Goal: Communication & Community: Answer question/provide support

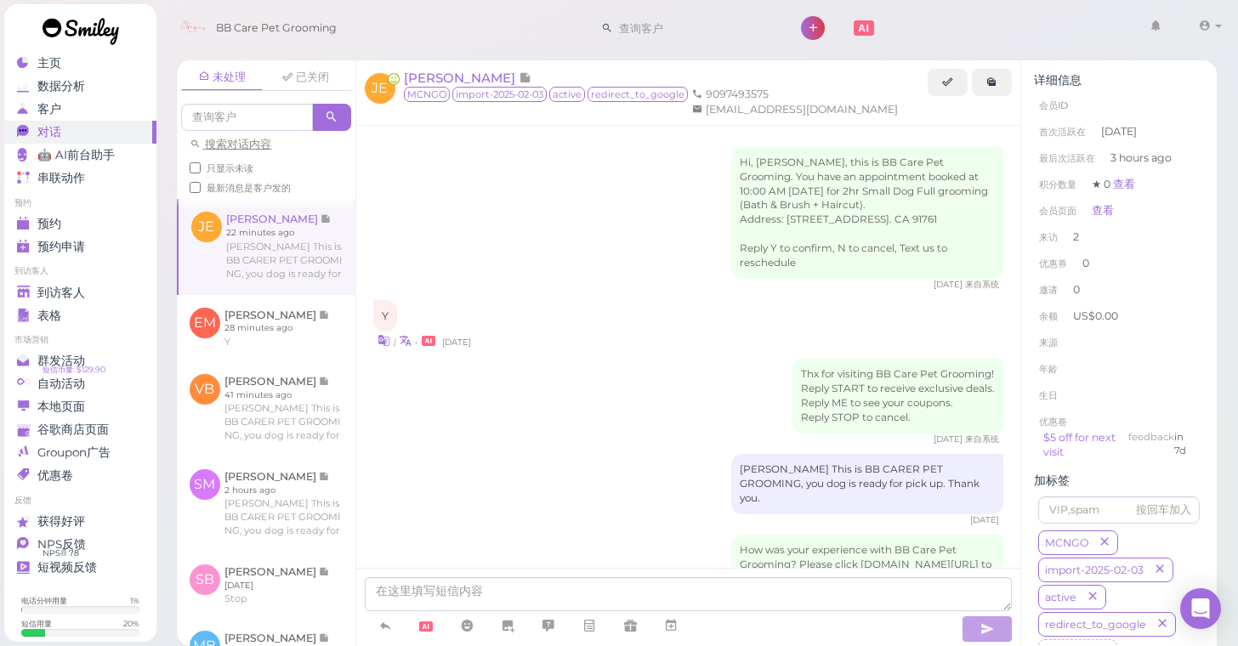
scroll to position [316, 0]
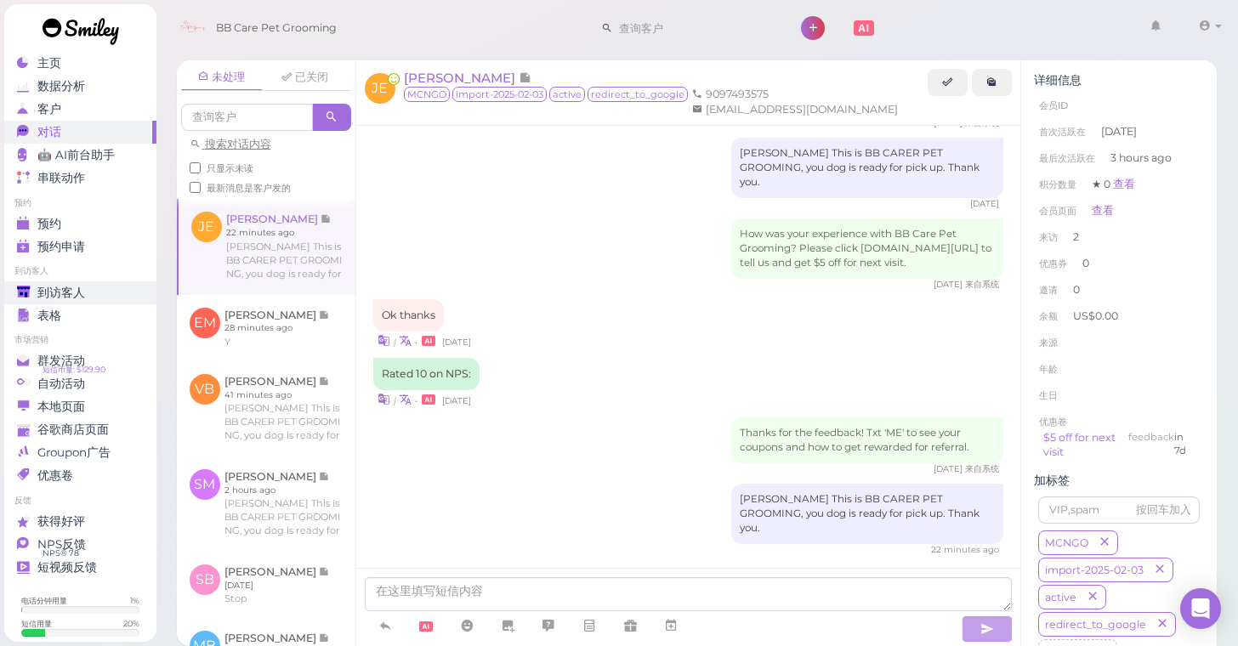
click at [66, 282] on link "到访客人" at bounding box center [80, 293] width 152 height 23
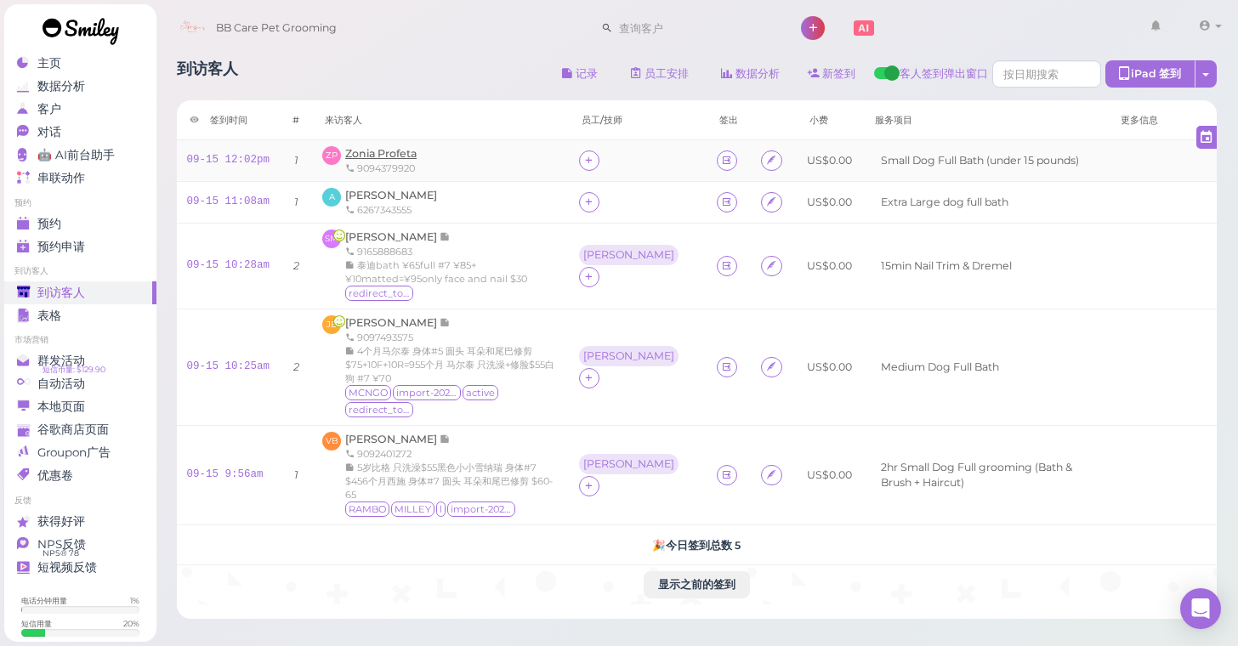
click at [395, 156] on span "Zonia Profeta" at bounding box center [380, 153] width 71 height 13
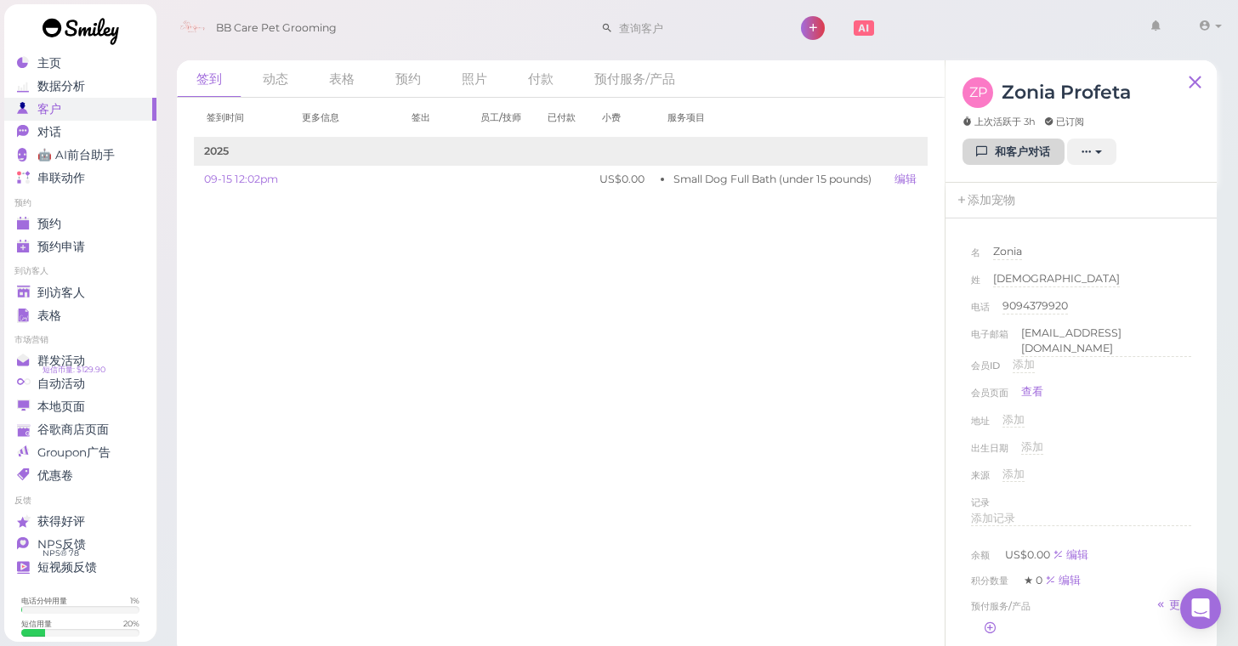
click at [995, 150] on link "和客户对话" at bounding box center [1014, 152] width 102 height 27
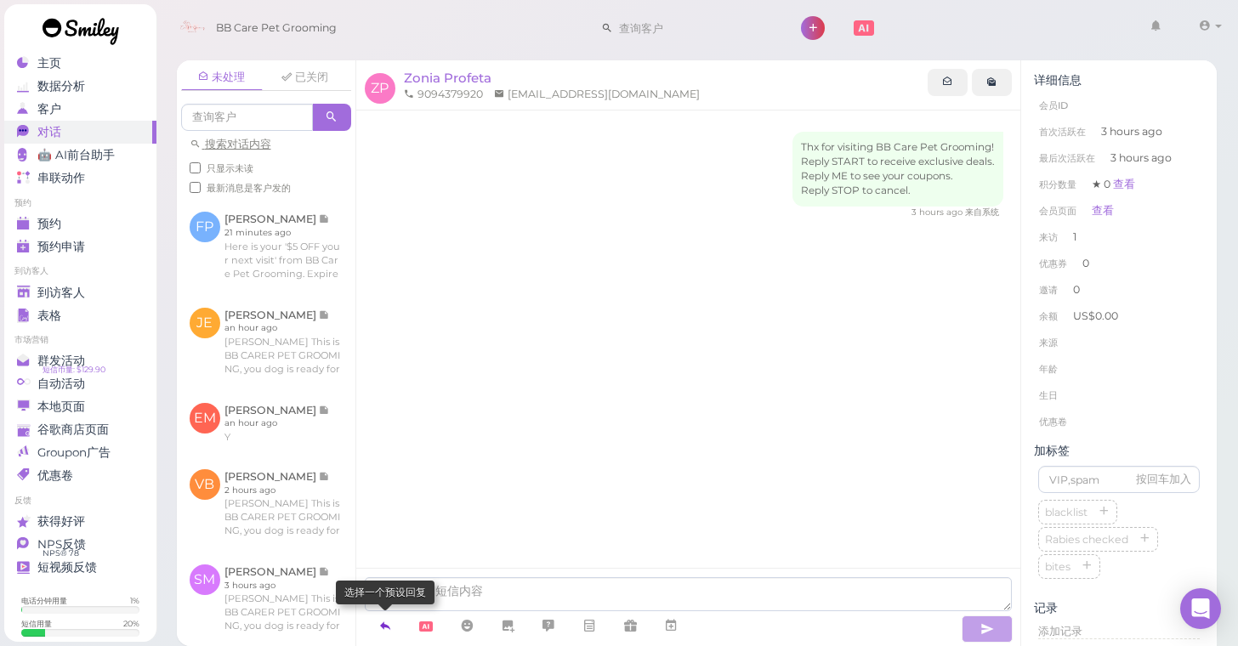
click at [389, 628] on icon at bounding box center [385, 626] width 14 height 17
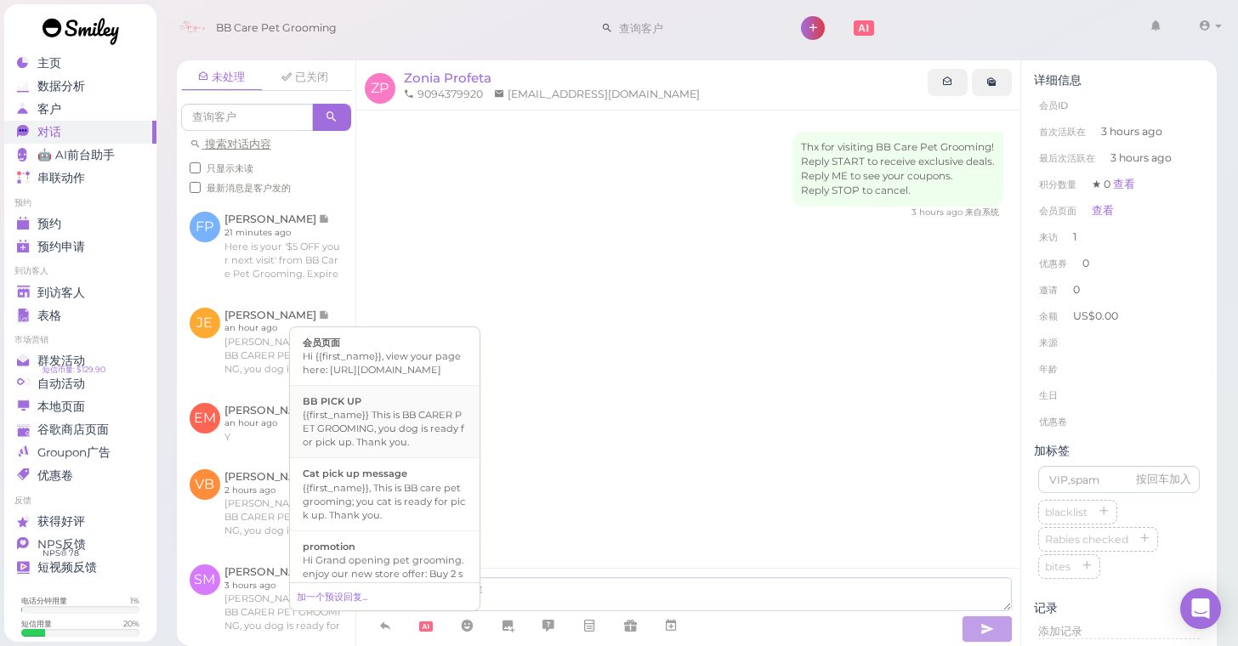
click at [385, 435] on div "{{first_name}} This is BB CARER PET GROOMING, you dog is ready for pick up. Tha…" at bounding box center [385, 428] width 164 height 41
type textarea "{{first_name}} This is BB CARER PET GROOMING, you dog is ready for pick up. Tha…"
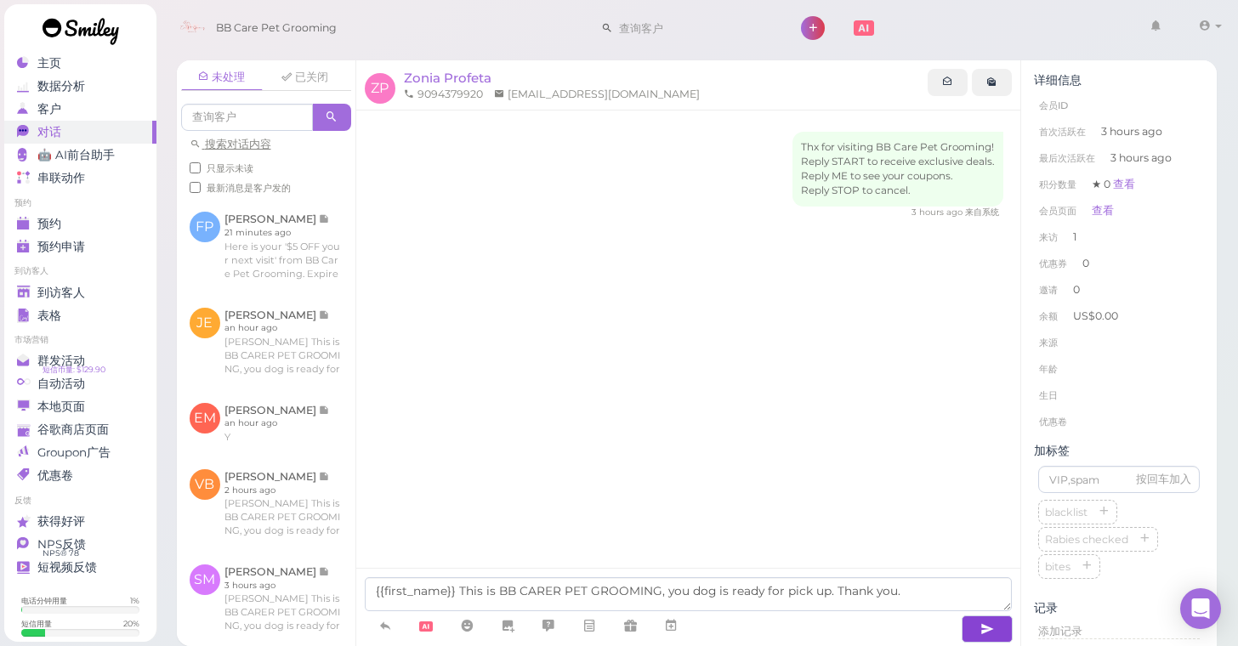
click at [977, 628] on button "button" at bounding box center [987, 629] width 51 height 27
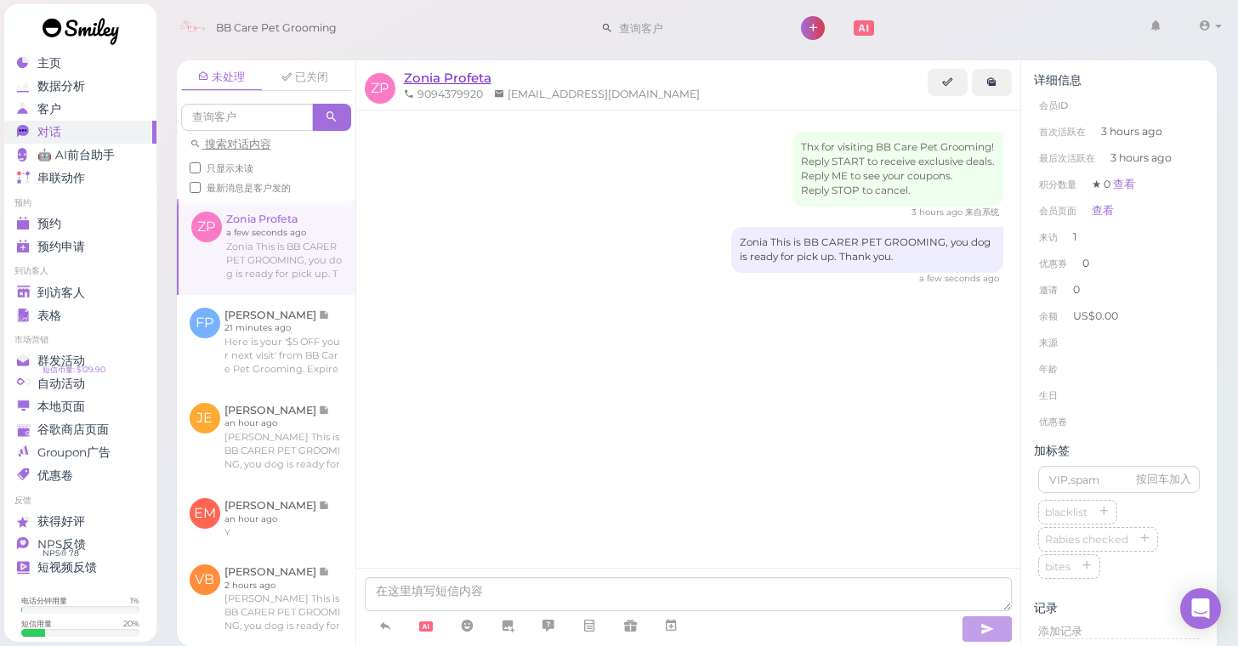
click at [487, 78] on span "Zonia Profeta" at bounding box center [448, 78] width 88 height 16
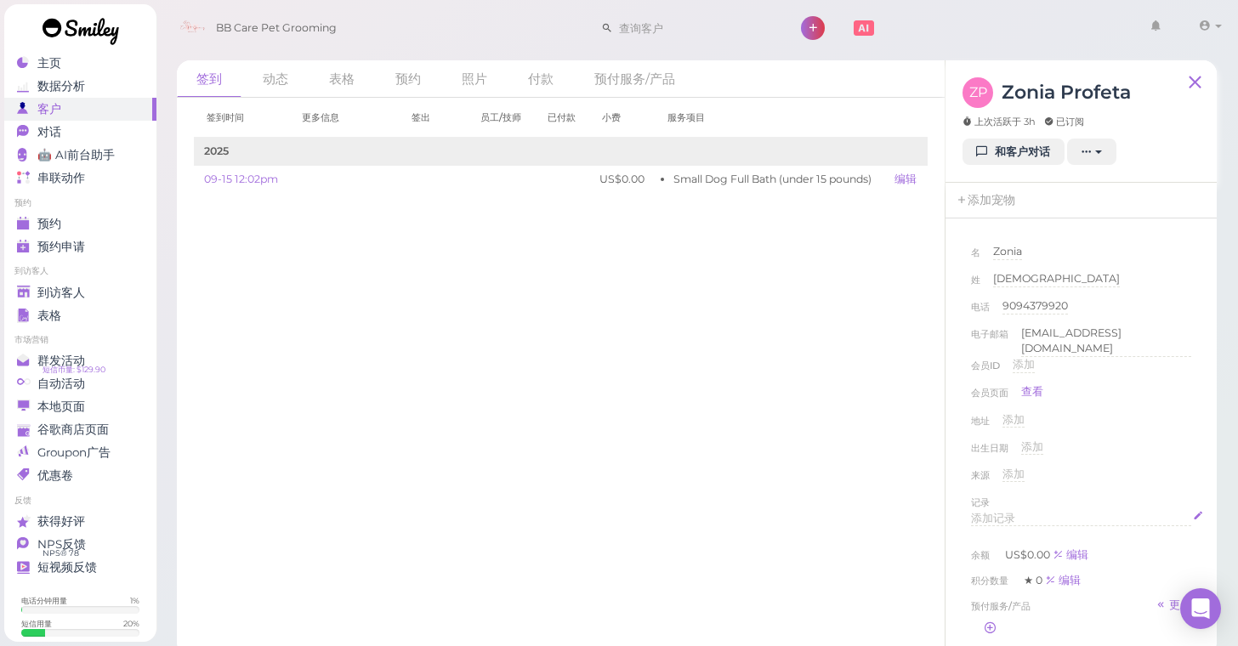
click at [1030, 512] on div "添加记录" at bounding box center [1081, 519] width 220 height 16
click at [1137, 459] on div "出生日期 添加" at bounding box center [1081, 453] width 220 height 27
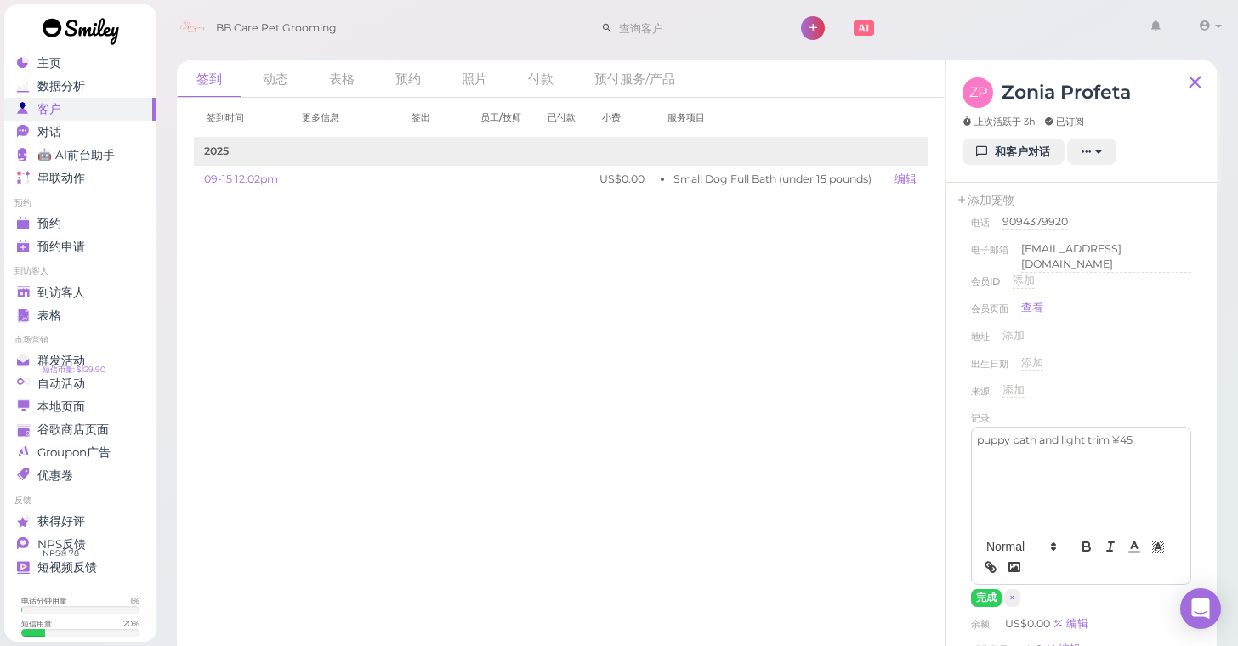
scroll to position [92, 0]
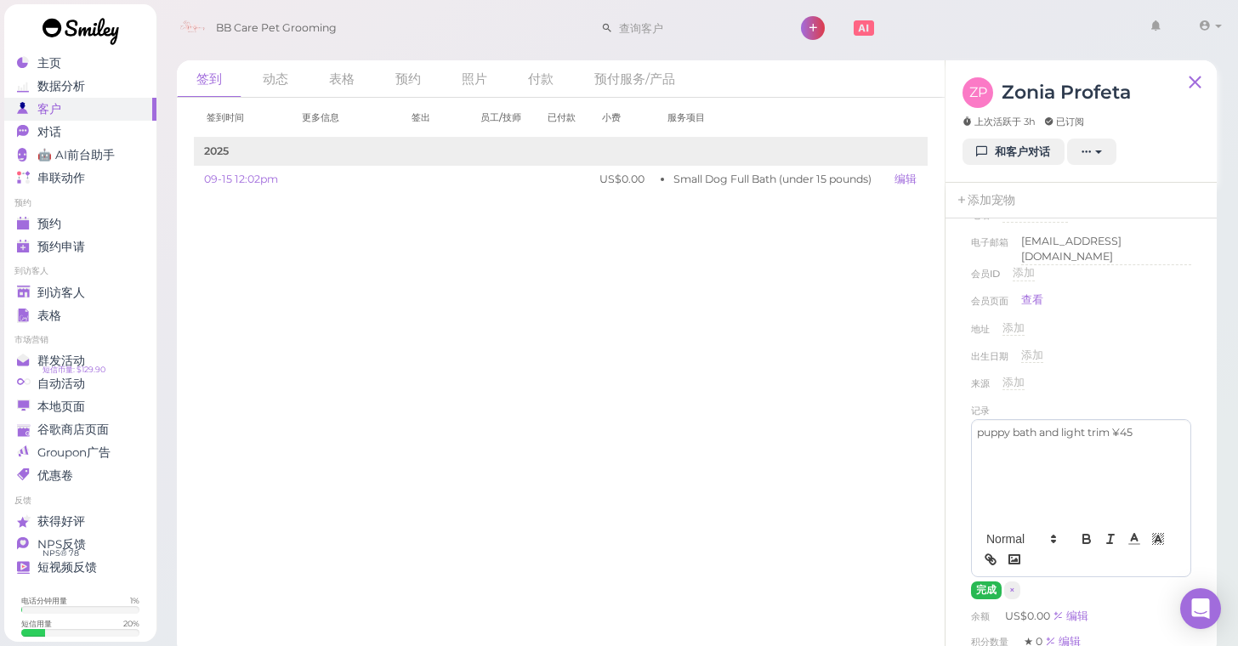
click at [988, 583] on button "完成" at bounding box center [986, 591] width 31 height 18
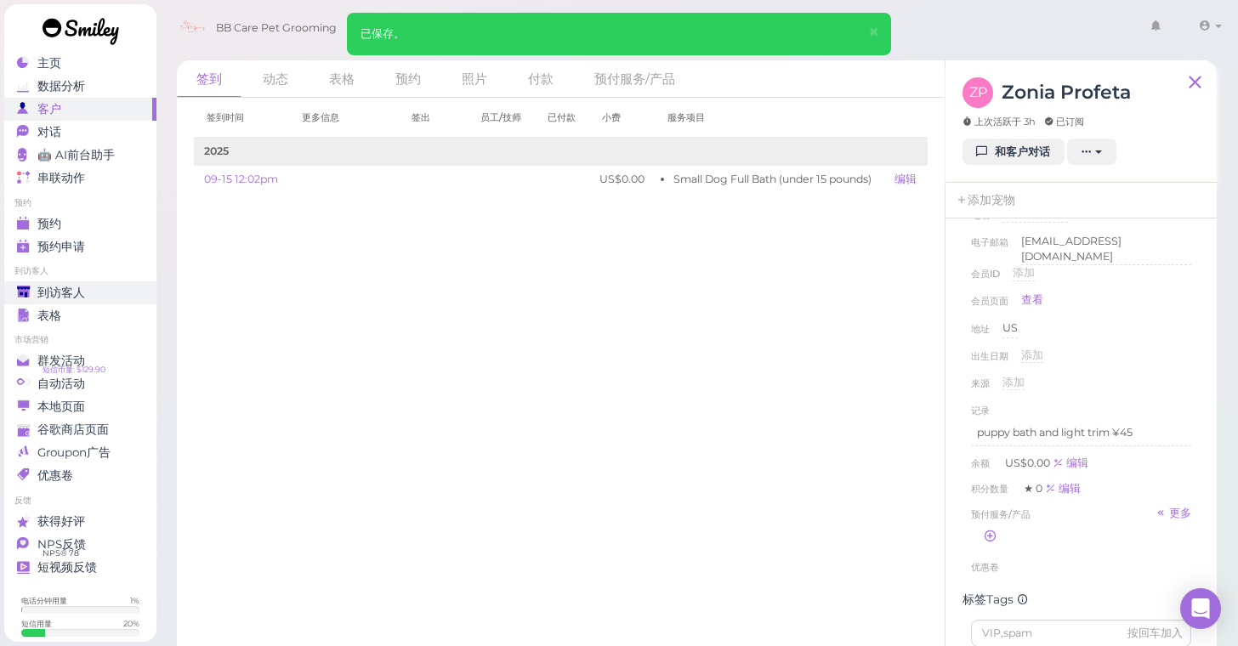
click at [77, 292] on span "到访客人" at bounding box center [61, 293] width 48 height 14
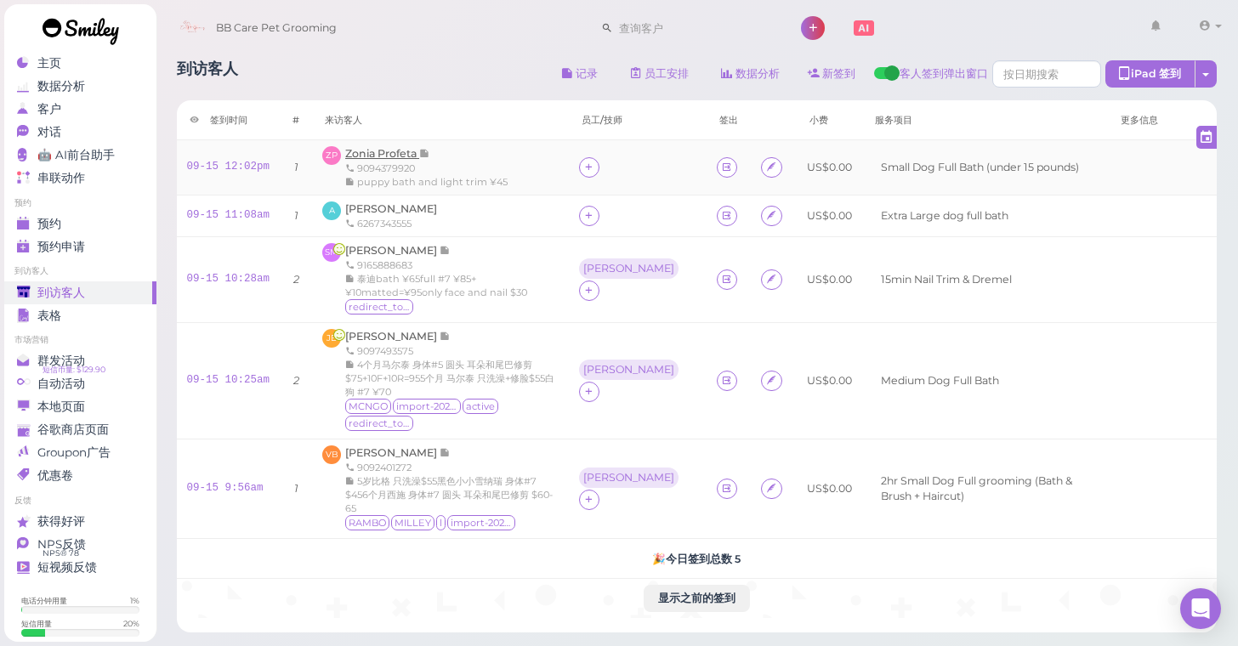
click at [381, 159] on span "Zonia Profeta" at bounding box center [382, 153] width 74 height 13
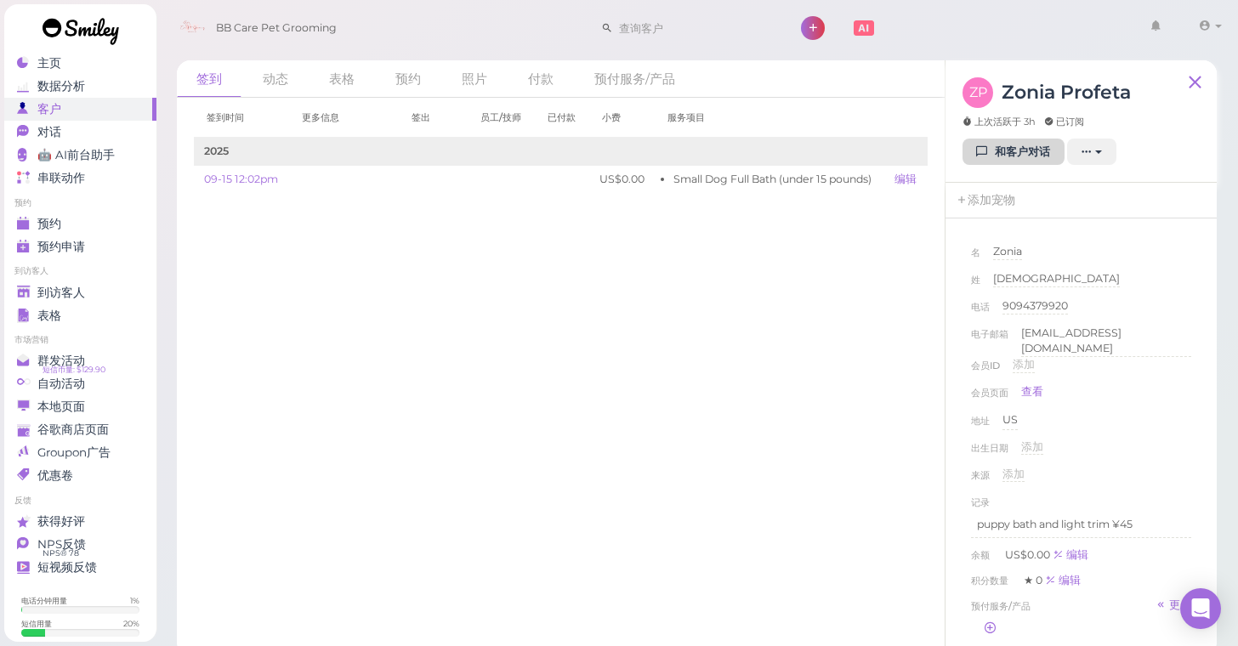
drag, startPoint x: 975, startPoint y: 168, endPoint x: 975, endPoint y: 158, distance: 9.4
click at [975, 160] on div "ZP Zonia Profeta 上次活跃于 3h 已订阅 和客户对话 新的预约 添加印章(Stamps) 添加/减少余额 下载余额历史信息 删除客人 取消订阅" at bounding box center [1081, 121] width 271 height 122
click at [975, 158] on link "和客户对话" at bounding box center [1014, 152] width 102 height 27
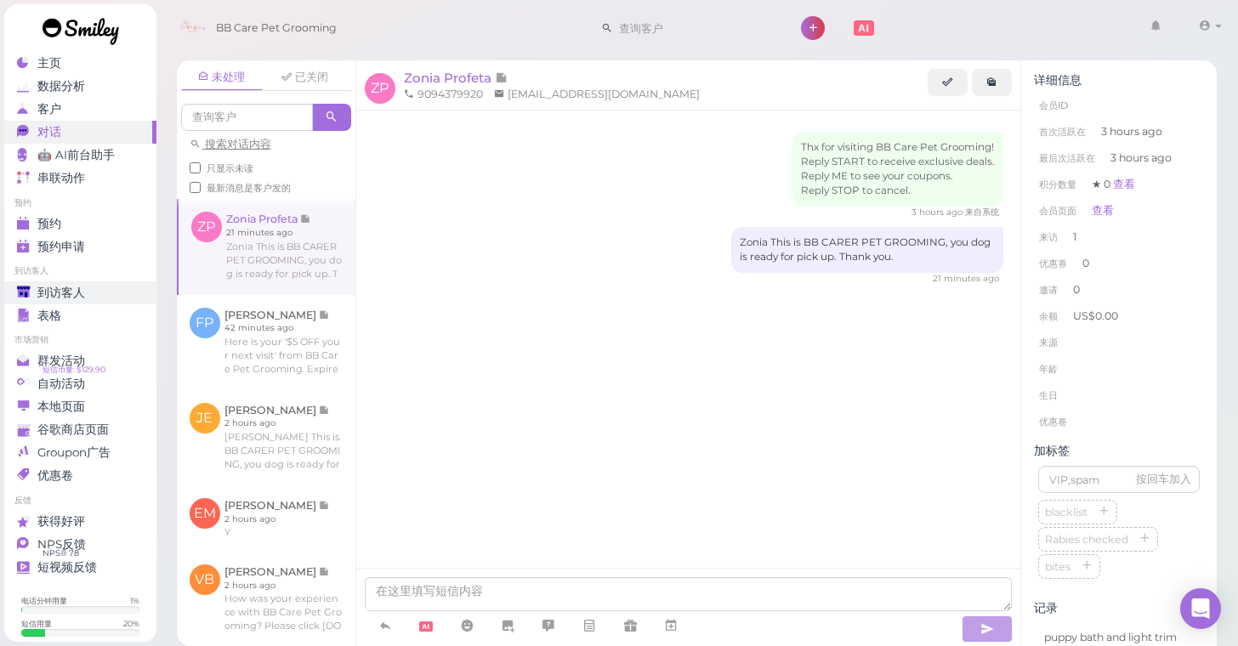
click at [94, 290] on div "到访客人" at bounding box center [78, 293] width 122 height 14
